Goal: Task Accomplishment & Management: Manage account settings

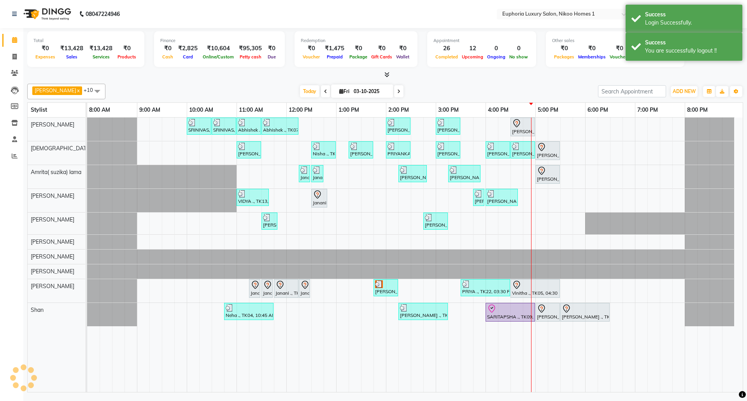
select select "en"
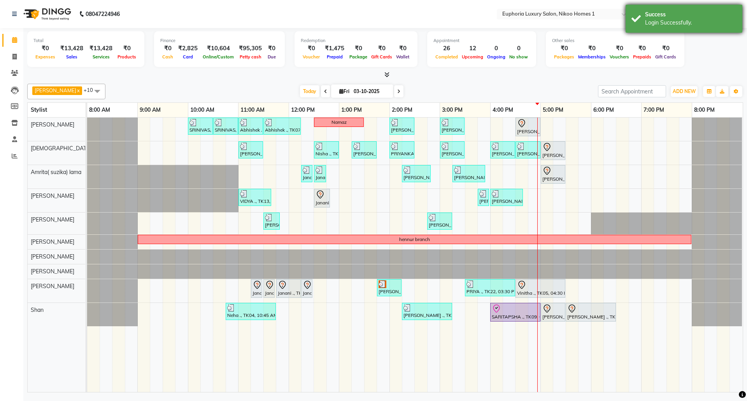
click at [698, 20] on div "Login Successfully." at bounding box center [690, 23] width 91 height 8
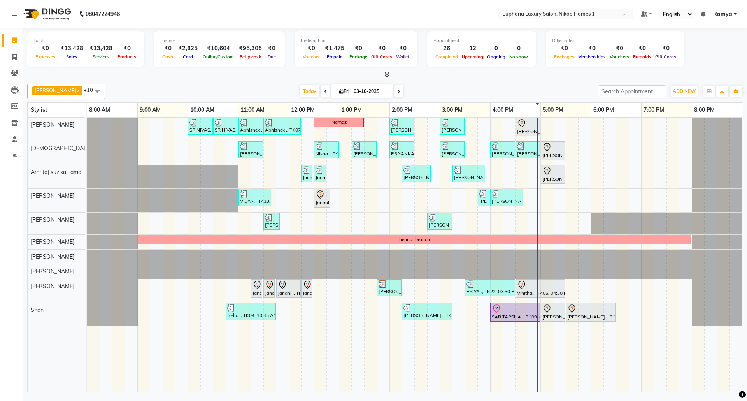
click at [730, 14] on span "Ramya" at bounding box center [722, 14] width 19 height 8
click at [706, 55] on link "Sign out" at bounding box center [697, 53] width 71 height 12
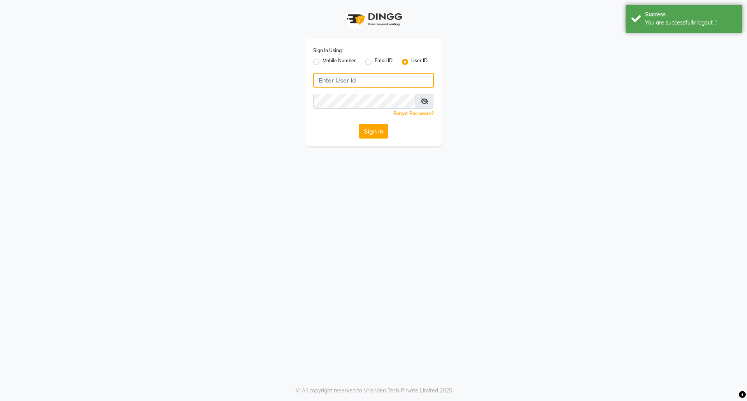
type input "8073170422"
click at [323, 63] on label "Mobile Number" at bounding box center [339, 61] width 33 height 9
click at [323, 62] on input "Mobile Number" at bounding box center [325, 59] width 5 height 5
radio input "true"
radio input "false"
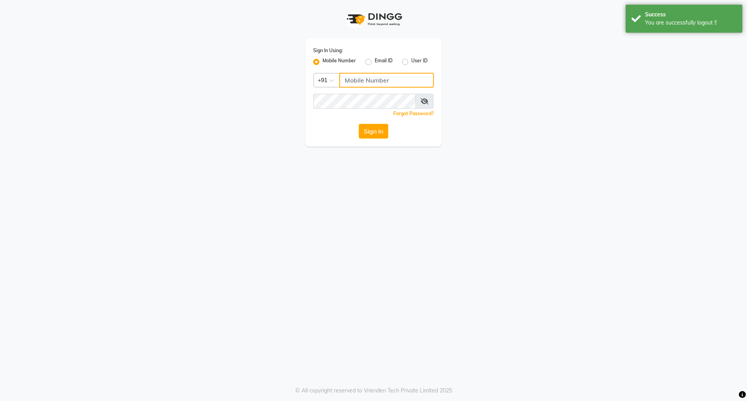
click at [374, 83] on input "Username" at bounding box center [386, 80] width 95 height 15
type input "8073170422"
click at [380, 130] on button "Sign In" at bounding box center [374, 131] width 30 height 15
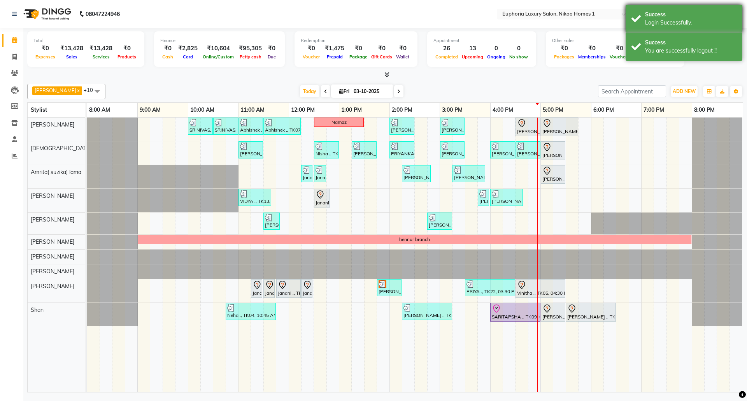
click at [688, 19] on div "Login Successfully." at bounding box center [690, 23] width 91 height 8
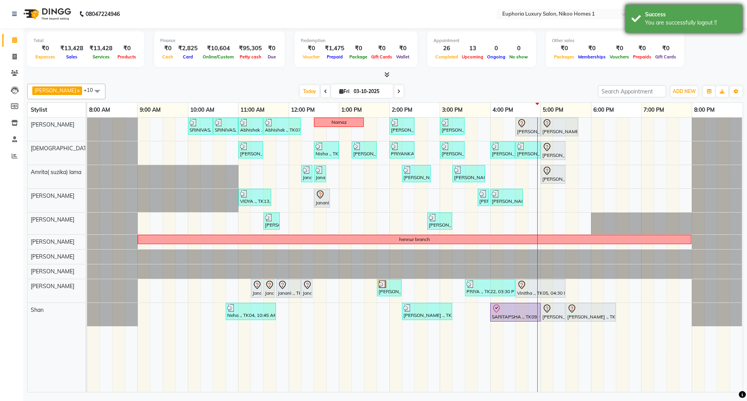
click at [688, 18] on div "Success" at bounding box center [690, 15] width 91 height 8
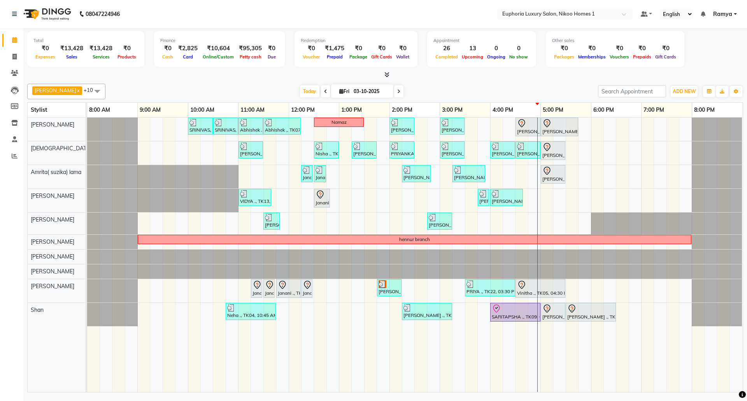
click at [724, 13] on span "Ramya" at bounding box center [722, 14] width 19 height 8
click at [699, 55] on link "Sign out" at bounding box center [697, 53] width 71 height 12
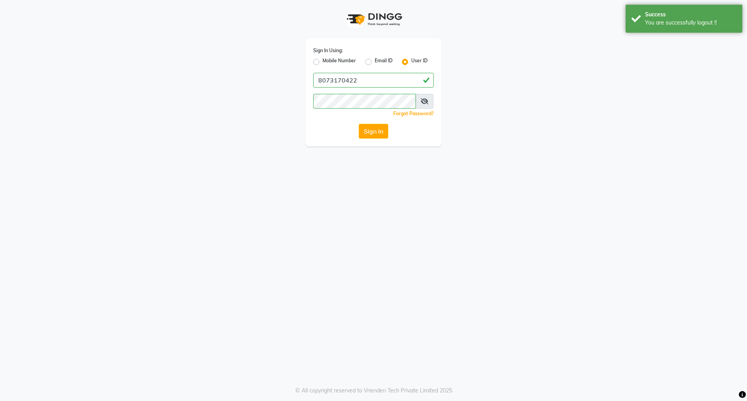
click at [323, 60] on label "Mobile Number" at bounding box center [339, 61] width 33 height 9
click at [323, 60] on input "Mobile Number" at bounding box center [325, 59] width 5 height 5
radio input "true"
radio input "false"
click at [376, 81] on input "Username" at bounding box center [386, 80] width 95 height 15
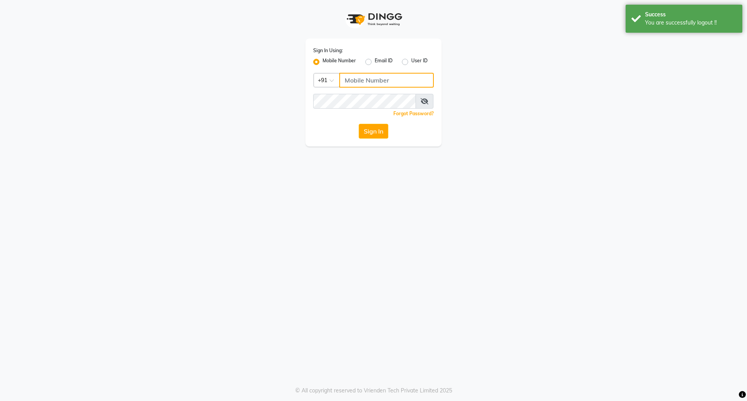
type input "7760179992"
click at [375, 131] on button "Sign In" at bounding box center [374, 131] width 30 height 15
